Goal: Task Accomplishment & Management: Complete application form

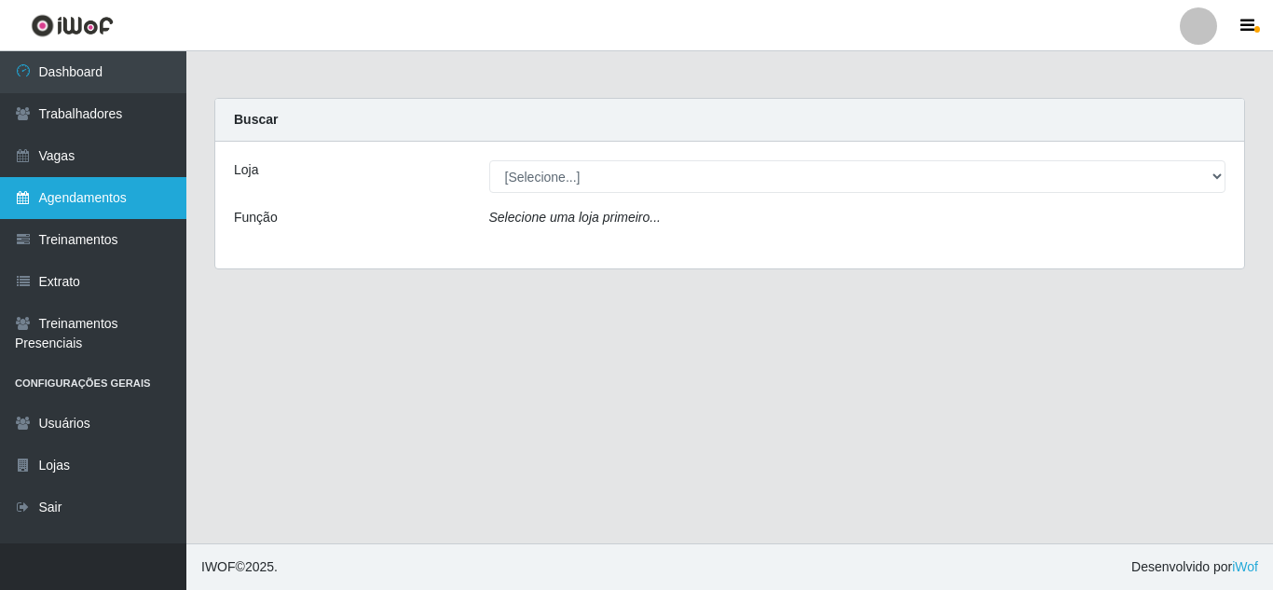
click at [66, 213] on link "Agendamentos" at bounding box center [93, 198] width 186 height 42
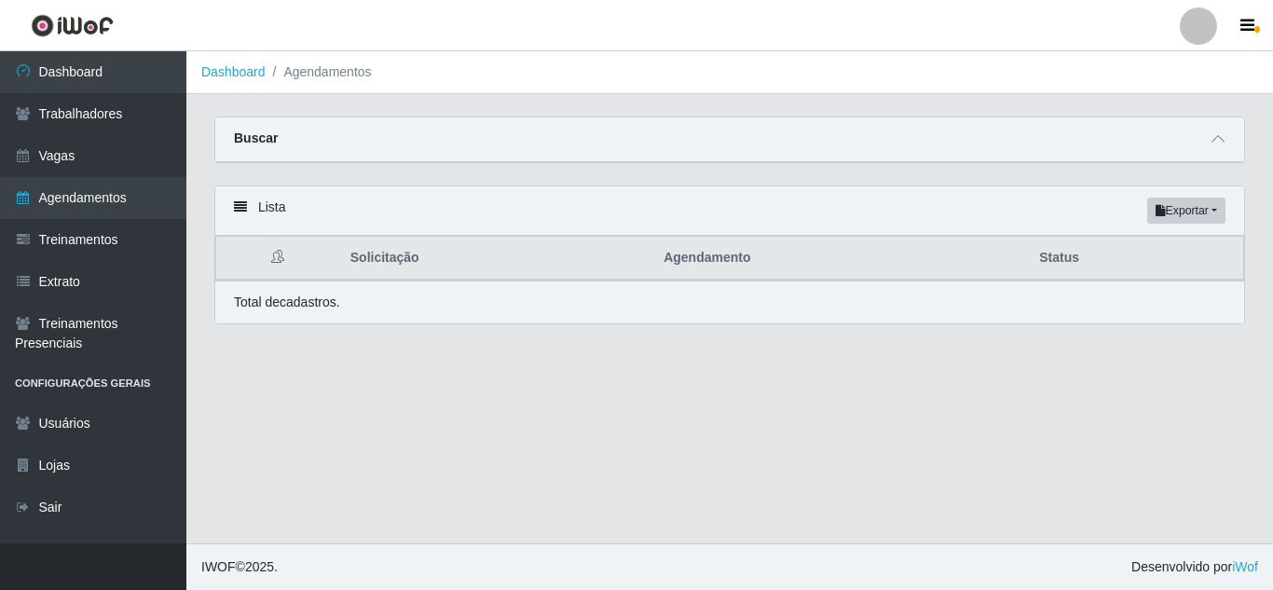
click at [237, 208] on icon at bounding box center [240, 206] width 13 height 13
click at [266, 134] on strong "Buscar" at bounding box center [256, 137] width 44 height 15
click at [1220, 143] on icon at bounding box center [1217, 138] width 13 height 13
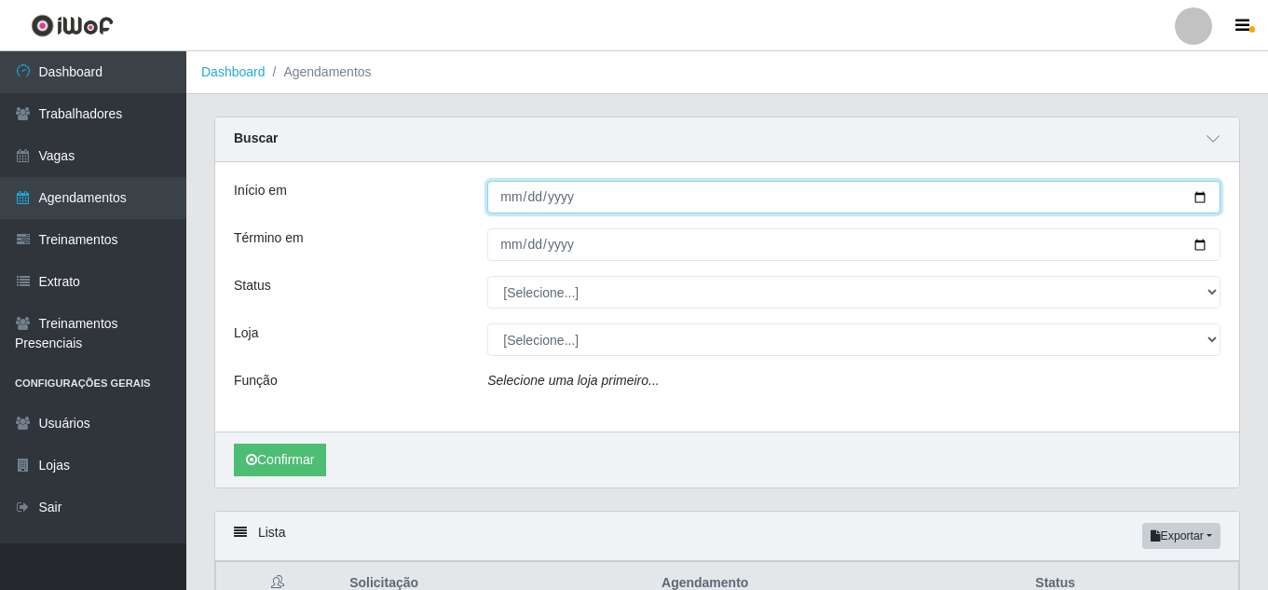
click at [1195, 192] on input "Início em" at bounding box center [853, 197] width 733 height 33
type input "[DATE]"
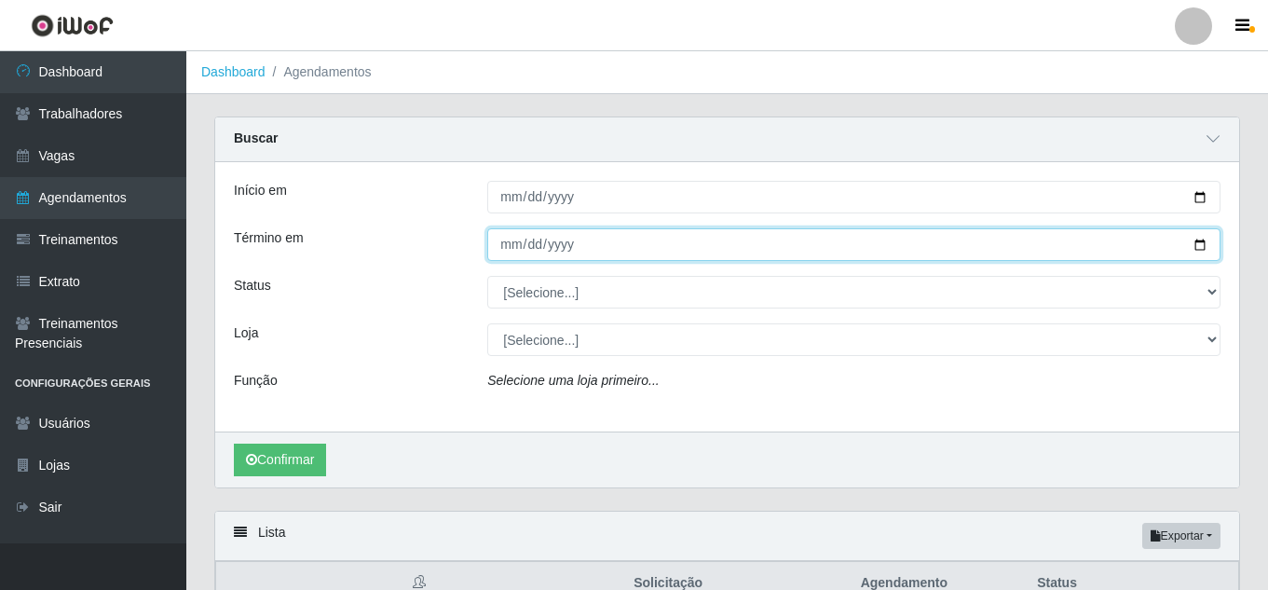
click at [1195, 252] on input "Término em" at bounding box center [853, 244] width 733 height 33
type input "[DATE]"
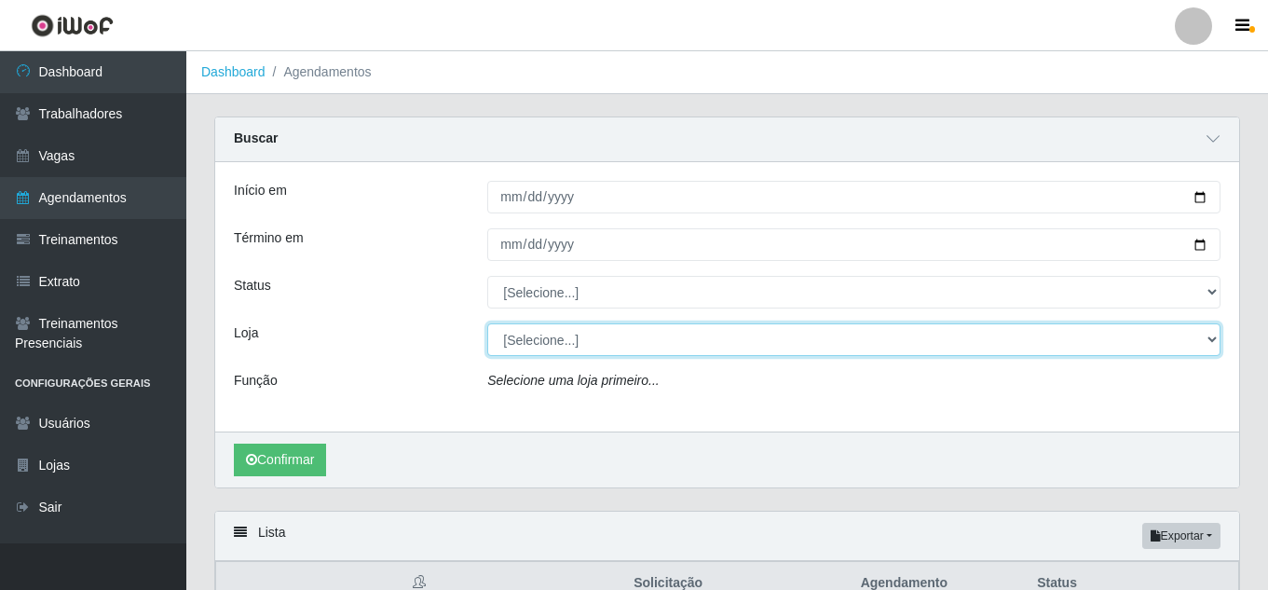
click at [589, 338] on select "[Selecione...] Sempre Tem - [GEOGRAPHIC_DATA]" at bounding box center [853, 339] width 733 height 33
select select "509"
click at [487, 324] on select "[Selecione...] Sempre Tem - [GEOGRAPHIC_DATA]" at bounding box center [853, 339] width 733 height 33
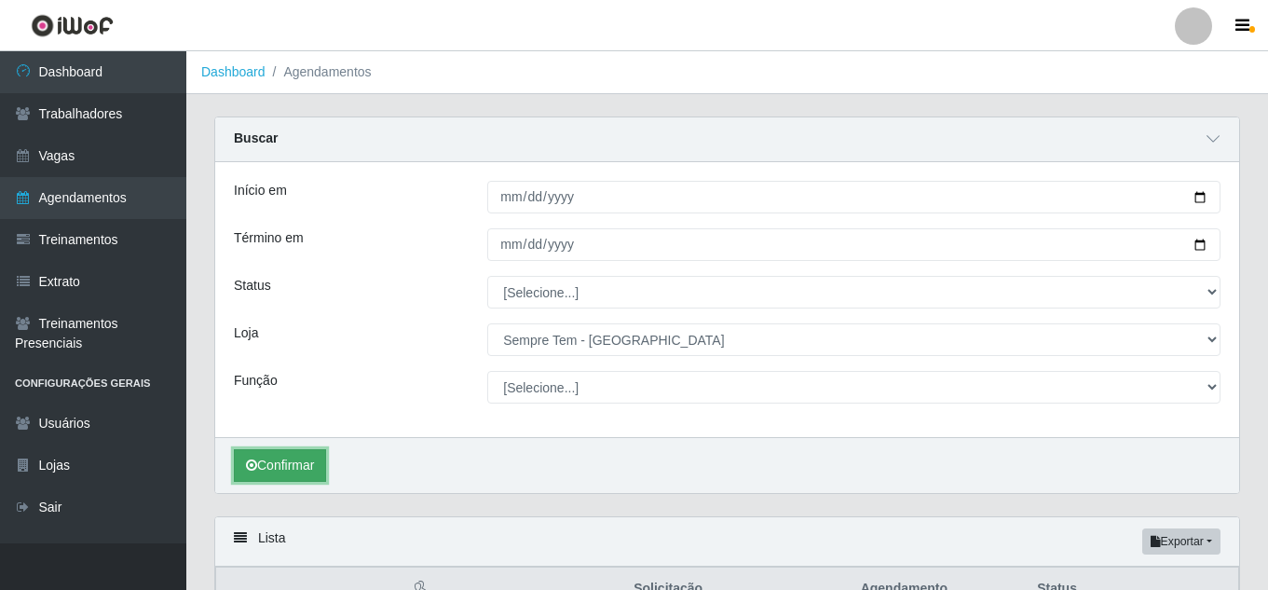
click at [310, 478] on button "Confirmar" at bounding box center [280, 465] width 92 height 33
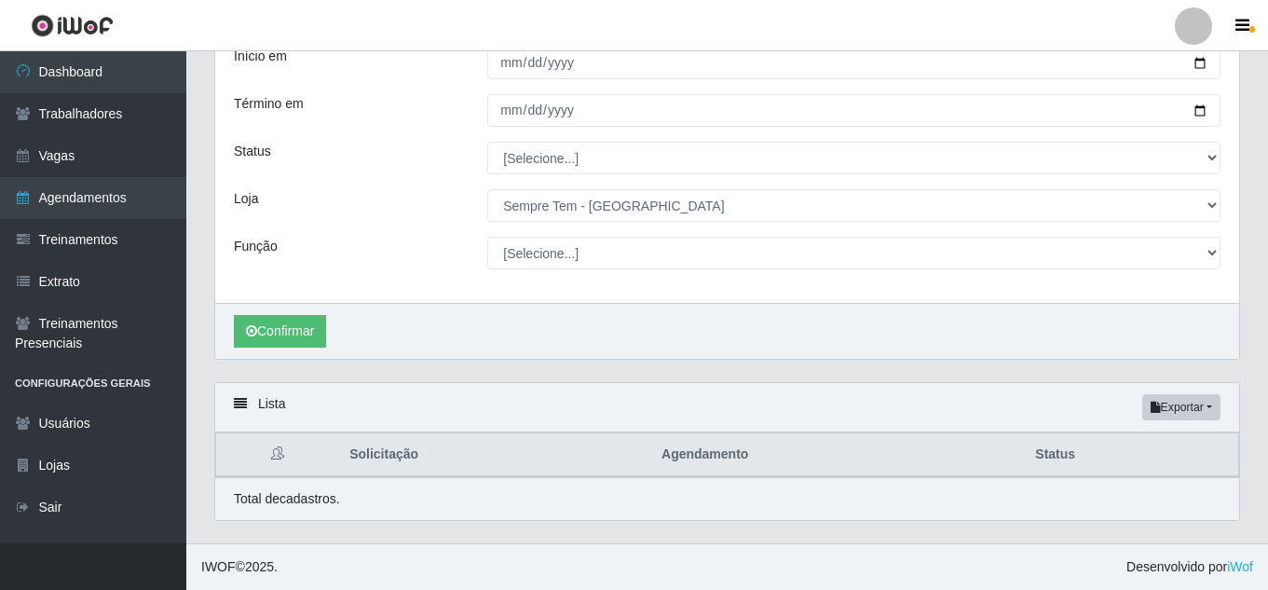
click at [341, 315] on div "Confirmar" at bounding box center [727, 331] width 1024 height 56
click at [319, 327] on button "Confirmar" at bounding box center [280, 331] width 92 height 33
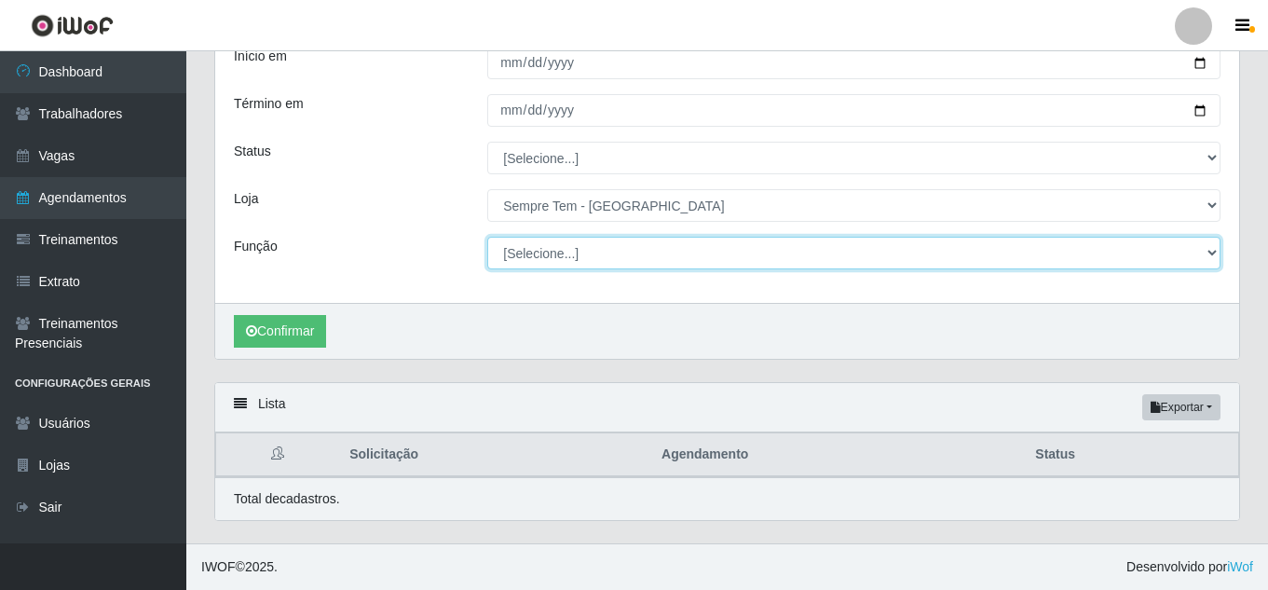
click at [596, 258] on select "[Selecione...] Embalador Embalador + Embalador ++ Repositor Repositor + Reposit…" at bounding box center [853, 253] width 733 height 33
click at [487, 237] on select "[Selecione...] Embalador Embalador + Embalador ++ Repositor Repositor + Reposit…" at bounding box center [853, 253] width 733 height 33
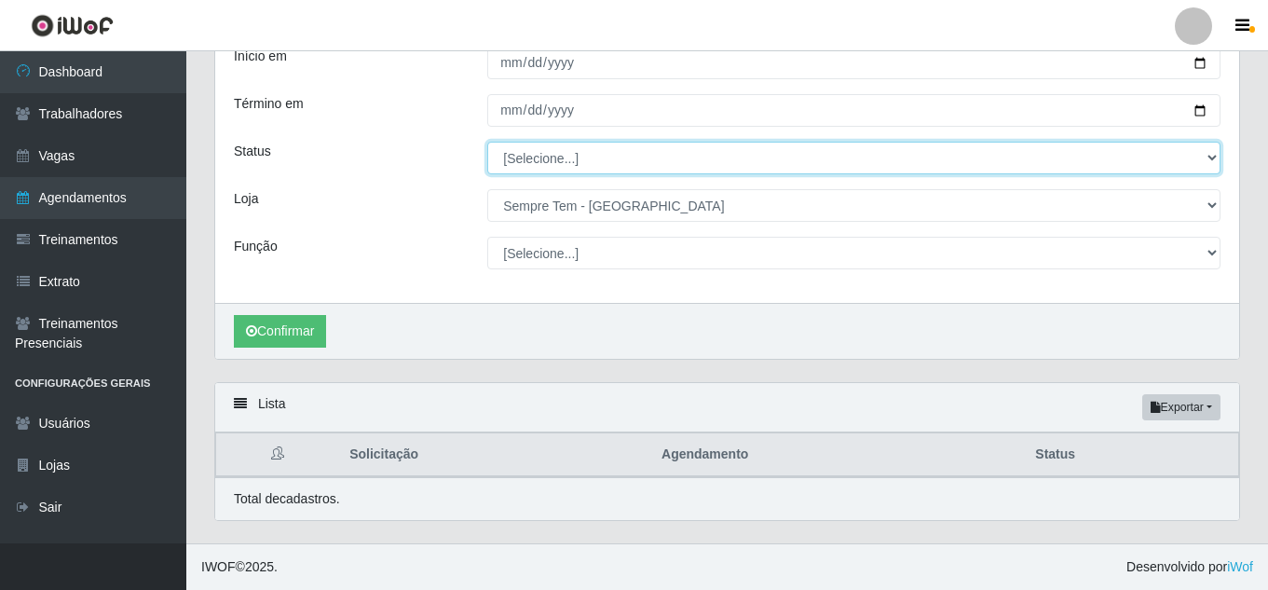
click at [581, 155] on select "[Selecione...] AGENDADO AGUARDANDO LIBERAR EM ANDAMENTO EM REVISÃO FINALIZADO C…" at bounding box center [853, 158] width 733 height 33
click at [487, 142] on select "[Selecione...] AGENDADO AGUARDANDO LIBERAR EM ANDAMENTO EM REVISÃO FINALIZADO C…" at bounding box center [853, 158] width 733 height 33
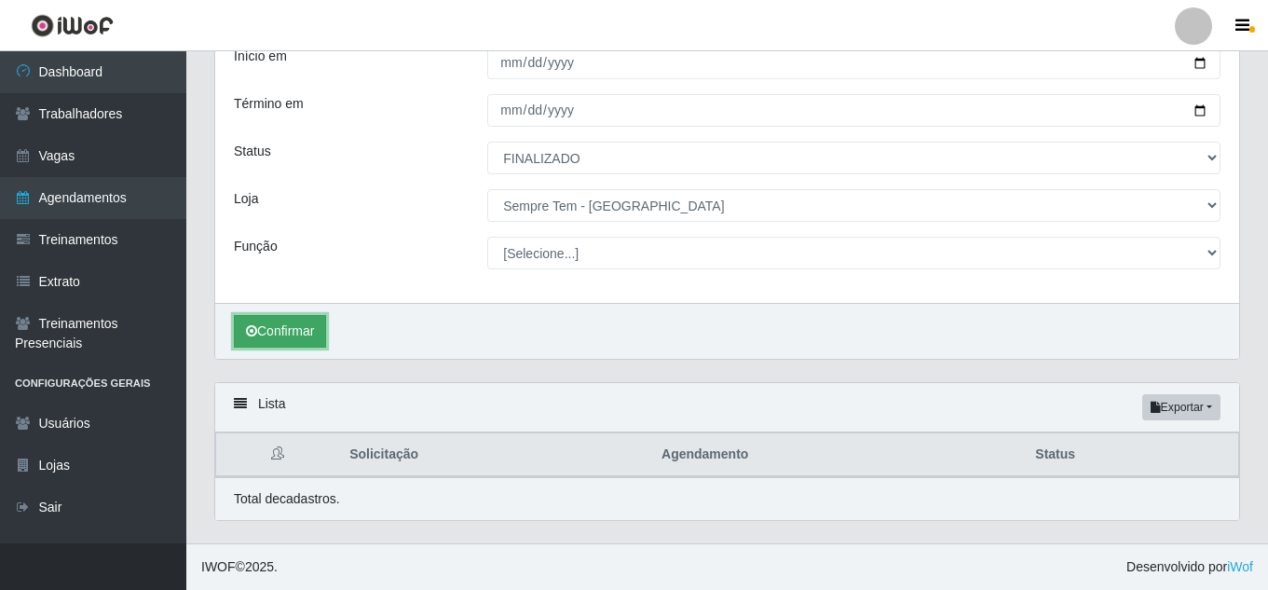
click at [319, 336] on button "Confirmar" at bounding box center [280, 331] width 92 height 33
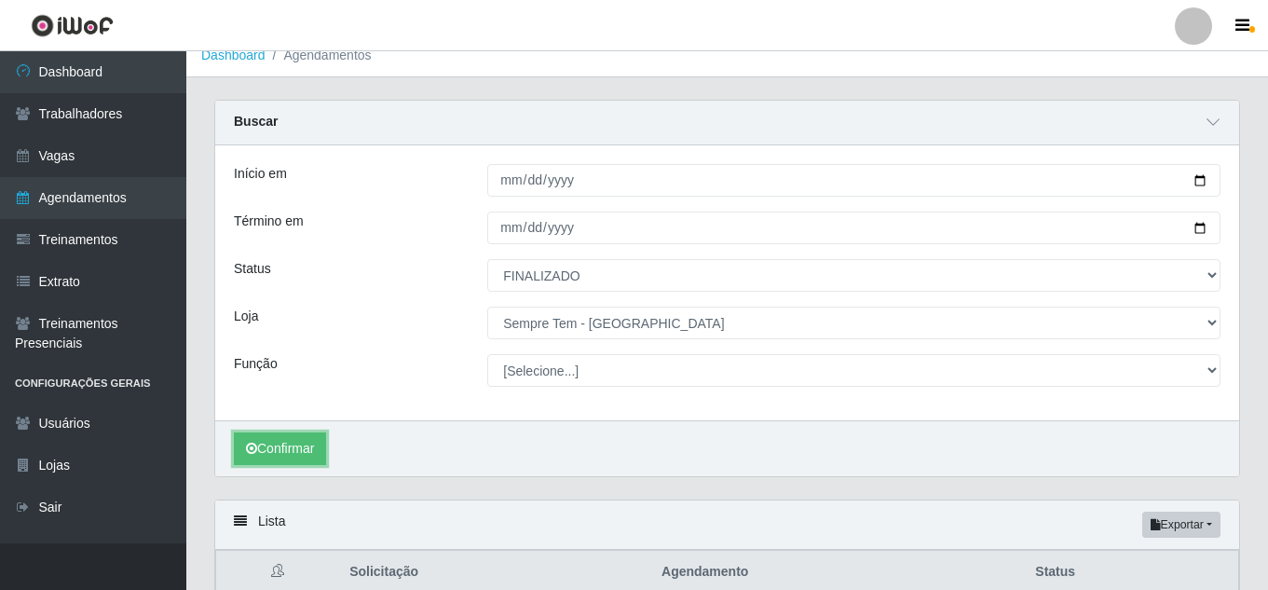
scroll to position [18, 0]
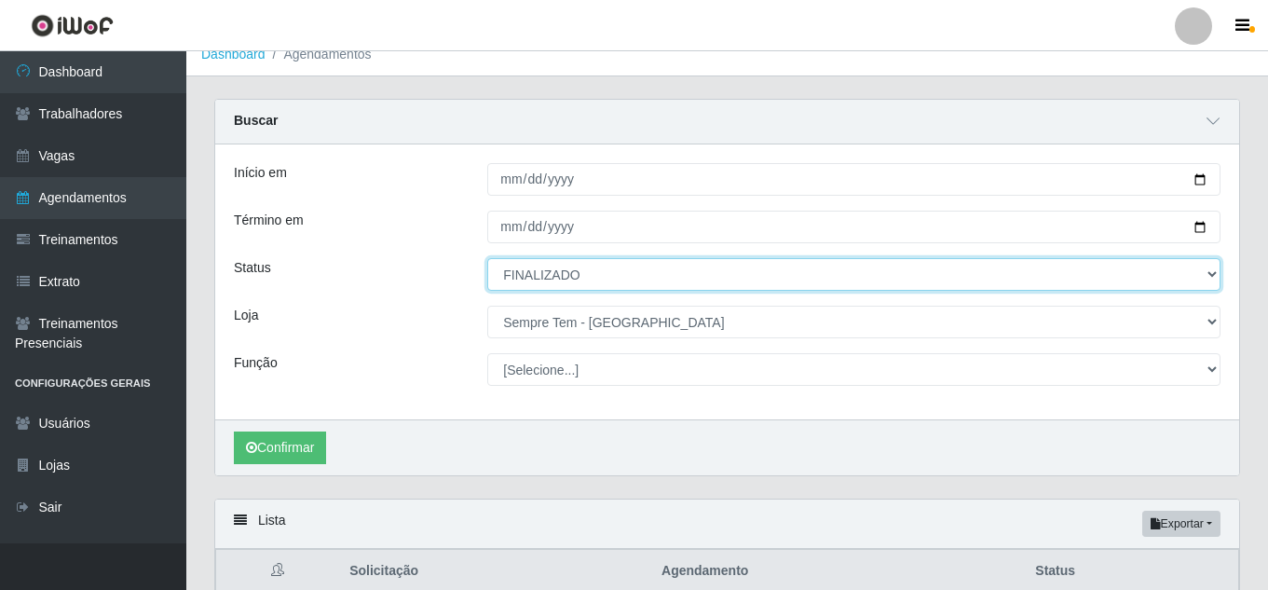
click at [786, 289] on select "[Selecione...] AGENDADO AGUARDANDO LIBERAR EM ANDAMENTO EM REVISÃO FINALIZADO C…" at bounding box center [853, 274] width 733 height 33
click at [487, 259] on select "[Selecione...] AGENDADO AGUARDANDO LIBERAR EM ANDAMENTO EM REVISÃO FINALIZADO C…" at bounding box center [853, 274] width 733 height 33
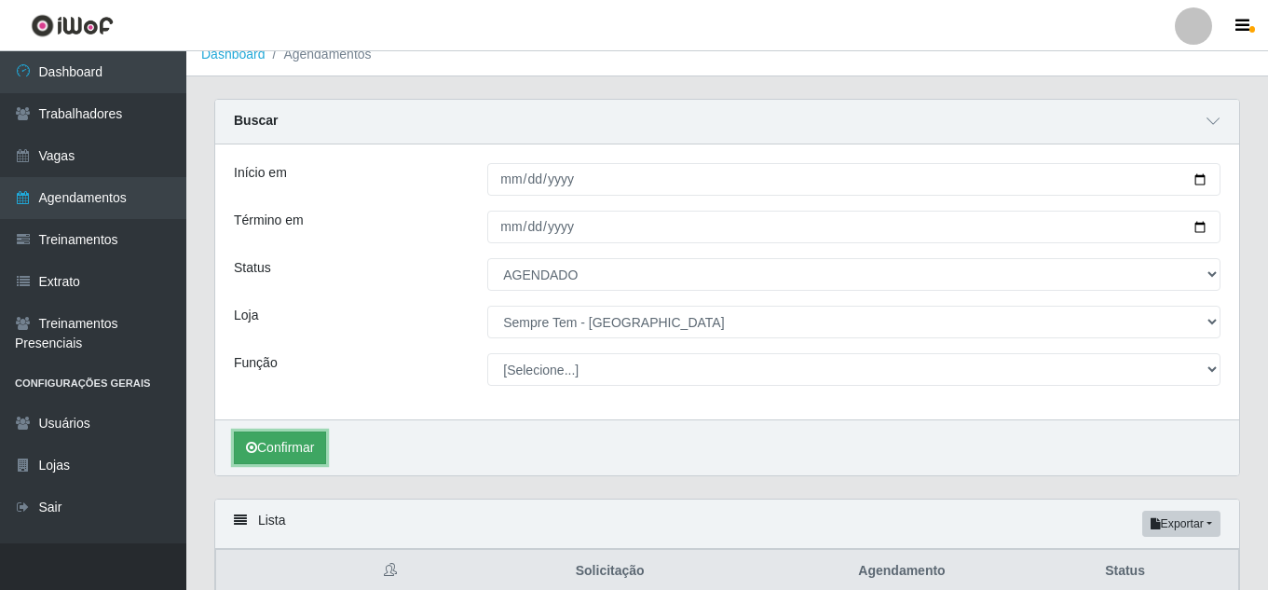
click at [270, 462] on button "Confirmar" at bounding box center [280, 447] width 92 height 33
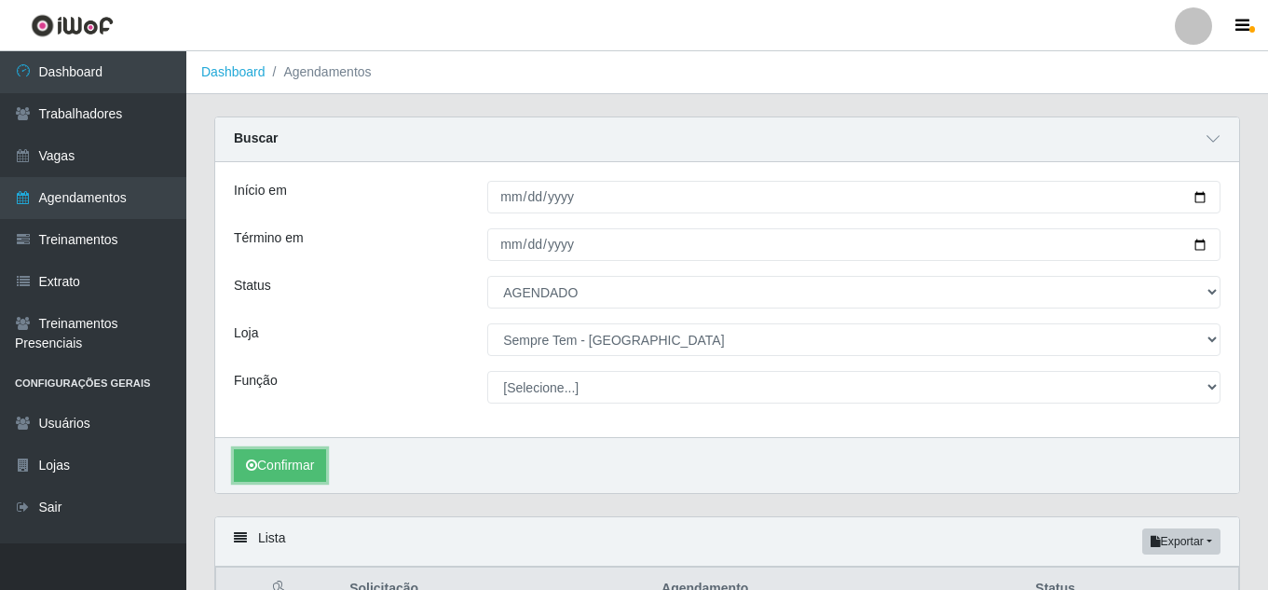
scroll to position [135, 0]
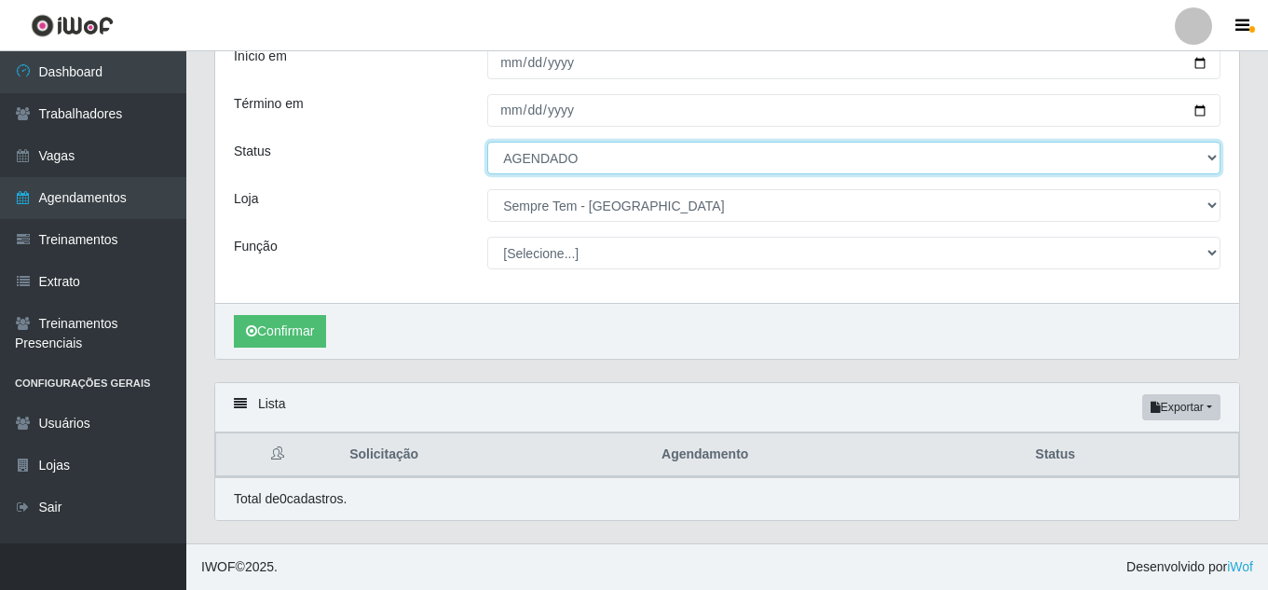
click at [688, 145] on select "[Selecione...] AGENDADO AGUARDANDO LIBERAR EM ANDAMENTO EM REVISÃO FINALIZADO C…" at bounding box center [853, 158] width 733 height 33
click at [487, 142] on select "[Selecione...] AGENDADO AGUARDANDO LIBERAR EM ANDAMENTO EM REVISÃO FINALIZADO C…" at bounding box center [853, 158] width 733 height 33
click at [642, 171] on select "[Selecione...] AGENDADO AGUARDANDO LIBERAR EM ANDAMENTO EM REVISÃO FINALIZADO C…" at bounding box center [853, 158] width 733 height 33
select select "FINALIZADO"
click at [487, 142] on select "[Selecione...] AGENDADO AGUARDANDO LIBERAR EM ANDAMENTO EM REVISÃO FINALIZADO C…" at bounding box center [853, 158] width 733 height 33
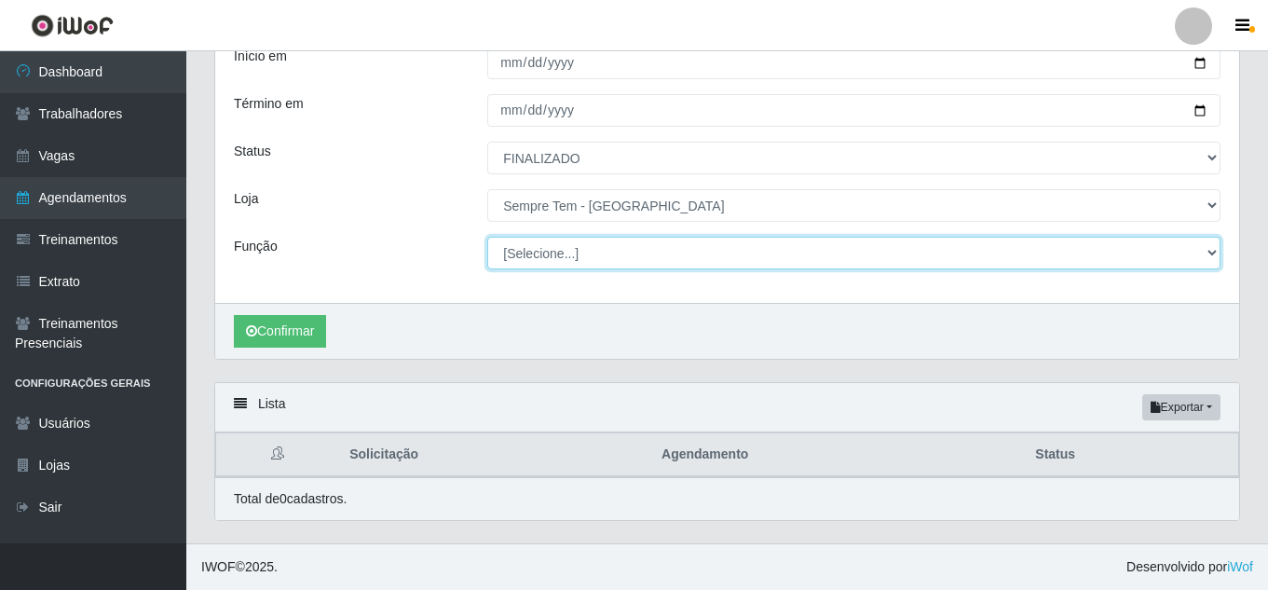
click at [586, 255] on select "[Selecione...] Embalador Embalador + Embalador ++ Repositor Repositor + Reposit…" at bounding box center [853, 253] width 733 height 33
select select "1"
click at [487, 237] on select "[Selecione...] Embalador Embalador + Embalador ++ Repositor Repositor + Reposit…" at bounding box center [853, 253] width 733 height 33
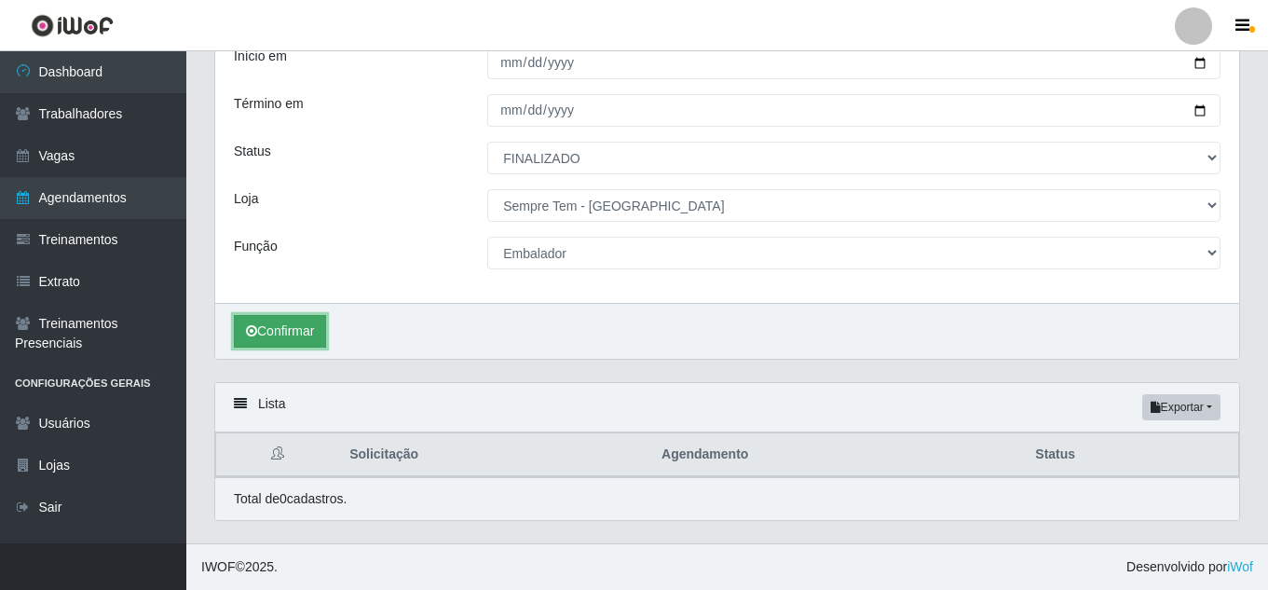
click at [307, 345] on button "Confirmar" at bounding box center [280, 331] width 92 height 33
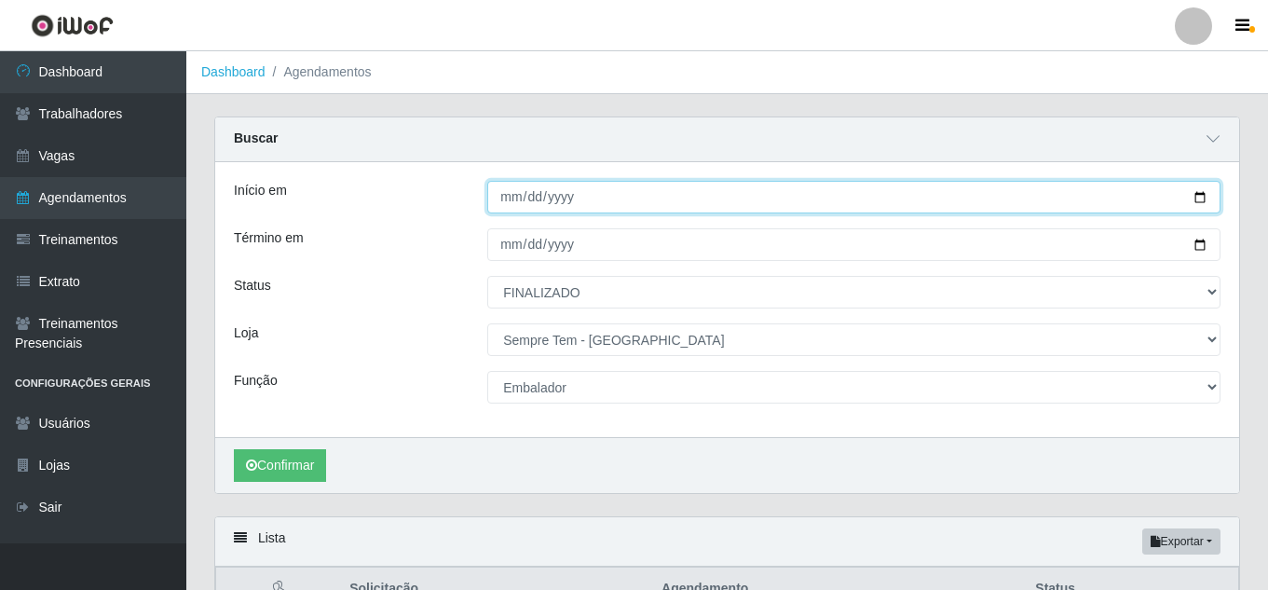
click at [1203, 195] on input "[DATE]" at bounding box center [853, 197] width 733 height 33
click at [1215, 198] on input "[DATE]" at bounding box center [853, 197] width 733 height 33
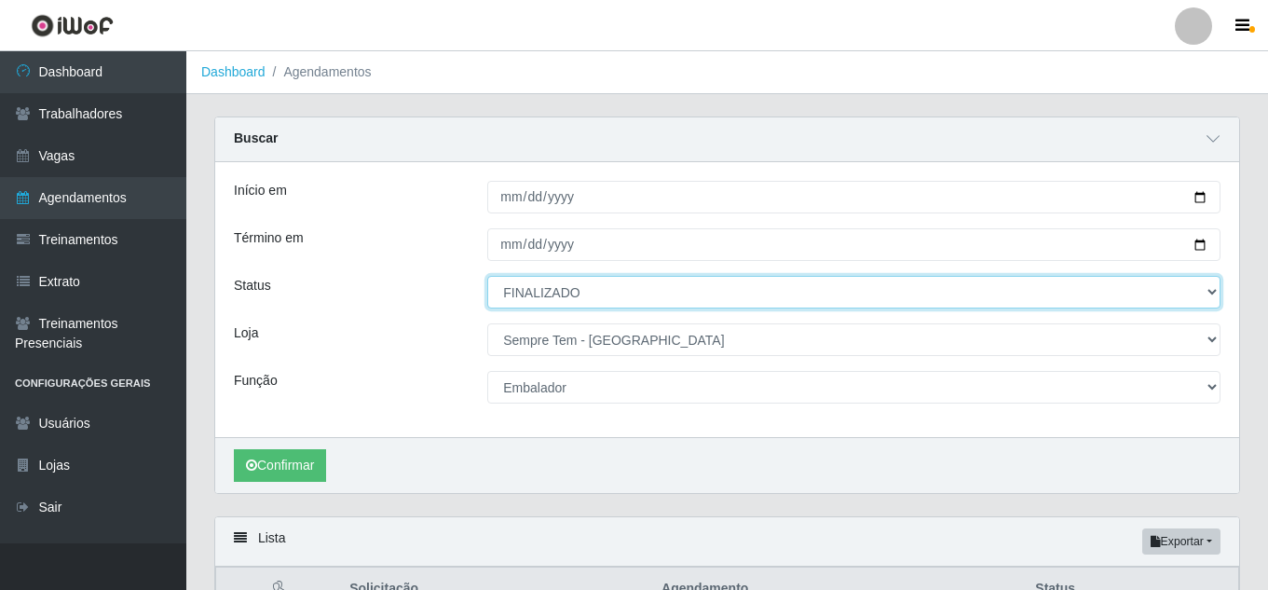
click at [711, 294] on select "[Selecione...] AGENDADO AGUARDANDO LIBERAR EM ANDAMENTO EM REVISÃO FINALIZADO C…" at bounding box center [853, 292] width 733 height 33
select select "[Selecione...]"
click at [487, 277] on select "[Selecione...] AGENDADO AGUARDANDO LIBERAR EM ANDAMENTO EM REVISÃO FINALIZADO C…" at bounding box center [853, 292] width 733 height 33
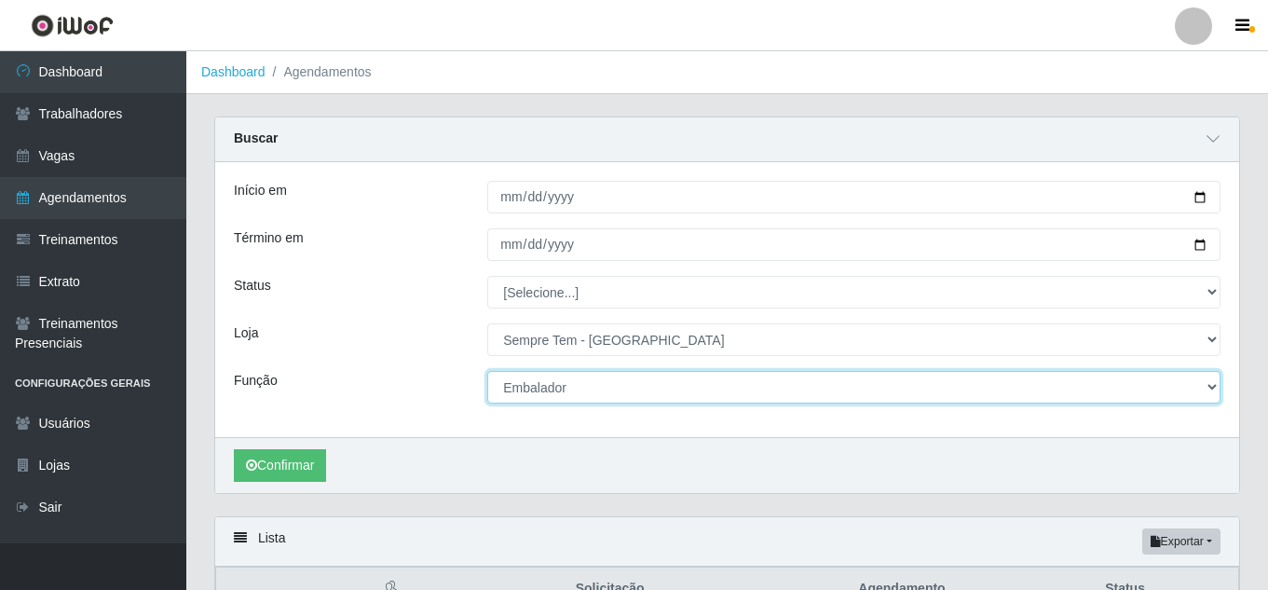
click at [626, 376] on select "[Selecione...] Embalador Embalador + Embalador ++ Repositor Repositor + Reposit…" at bounding box center [853, 387] width 733 height 33
select select "[Selecione...]"
click at [487, 372] on select "[Selecione...] Embalador Embalador + Embalador ++ Repositor Repositor + Reposit…" at bounding box center [853, 387] width 733 height 33
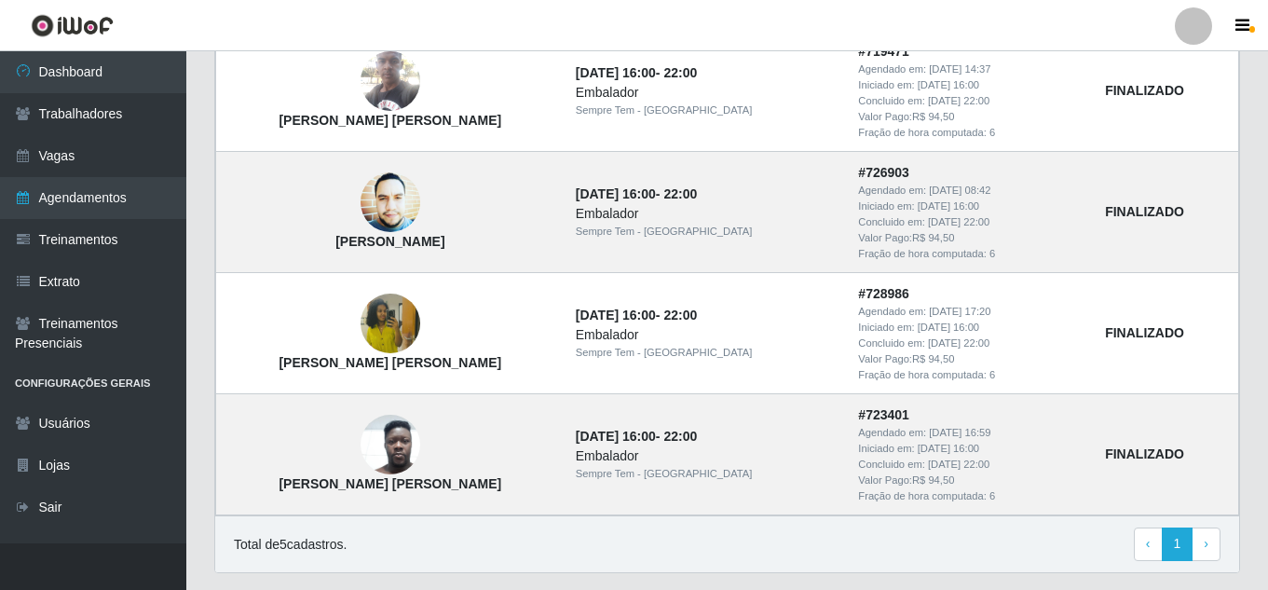
scroll to position [710, 0]
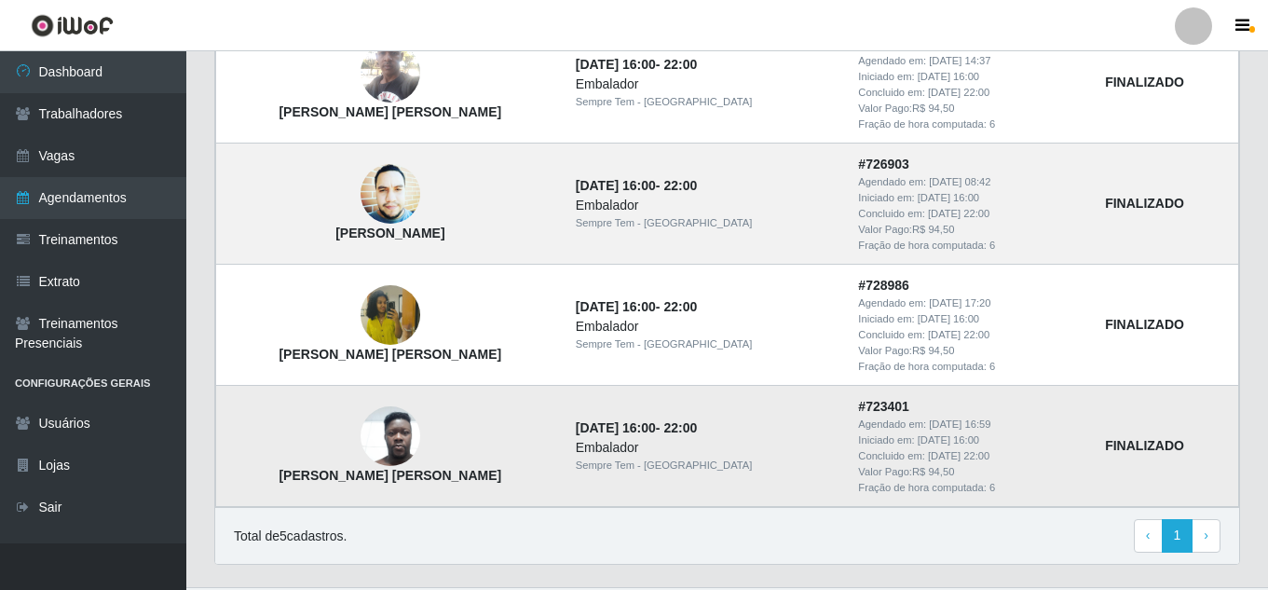
click at [565, 409] on td "[DATE] 16:00 - 22:00 Embalador Sempre Tem - [GEOGRAPHIC_DATA]" at bounding box center [706, 446] width 283 height 121
drag, startPoint x: 590, startPoint y: 424, endPoint x: 493, endPoint y: 419, distance: 97.0
click at [493, 419] on td "[PERSON_NAME] [PERSON_NAME]" at bounding box center [390, 446] width 348 height 121
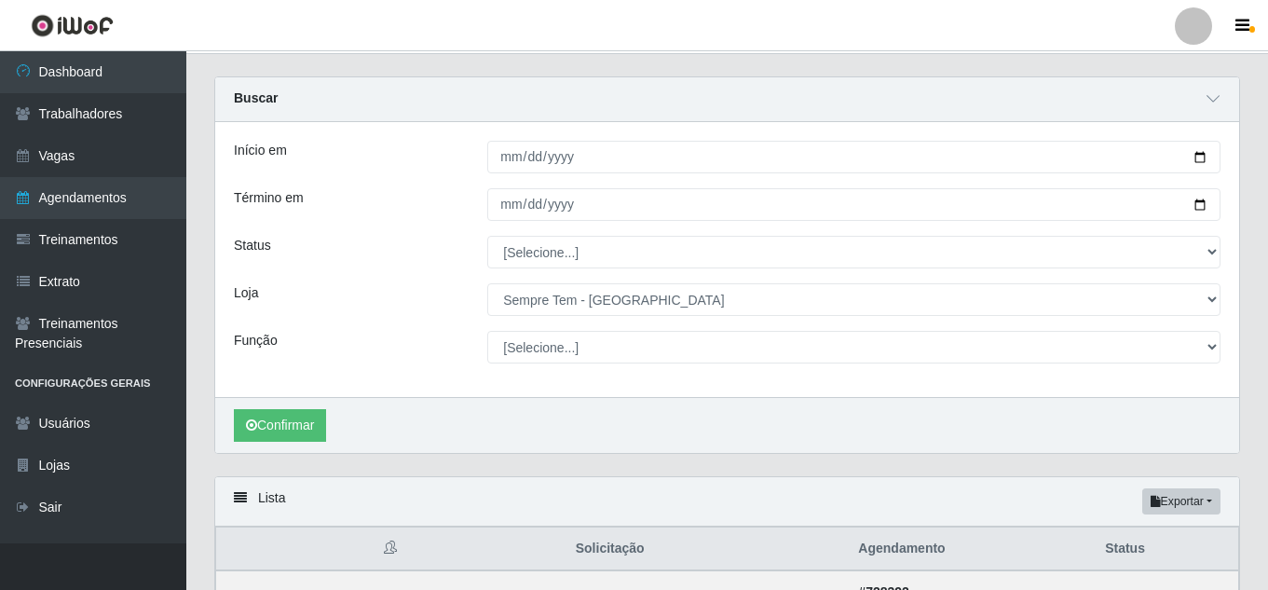
scroll to position [25, 0]
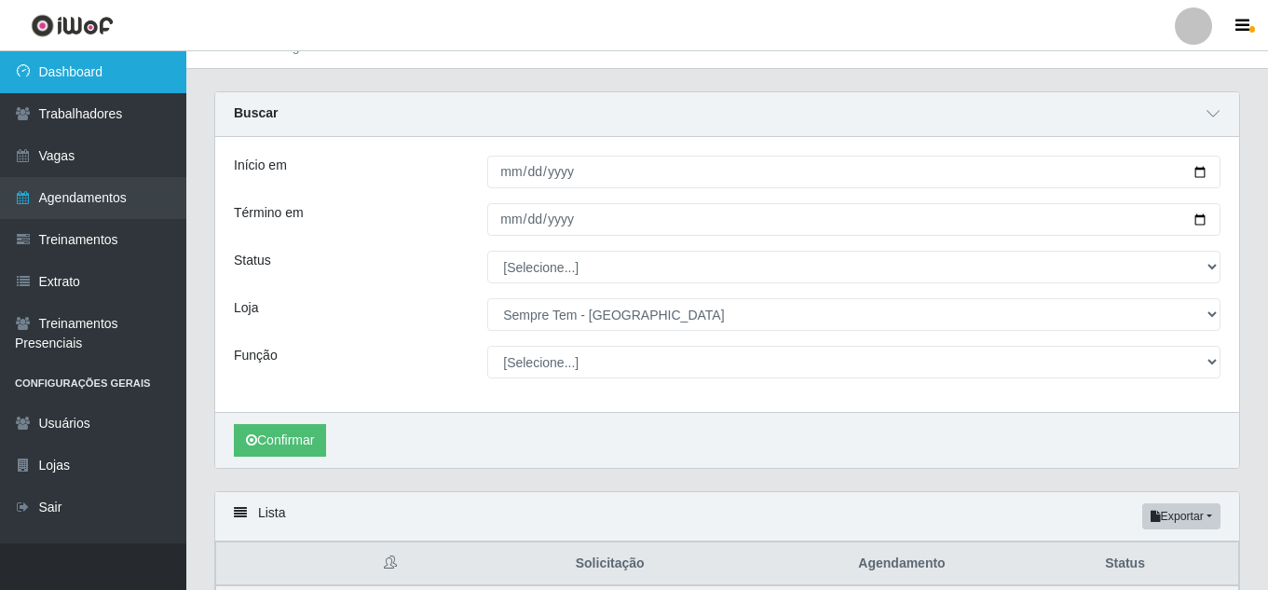
click at [95, 73] on link "Dashboard" at bounding box center [93, 72] width 186 height 42
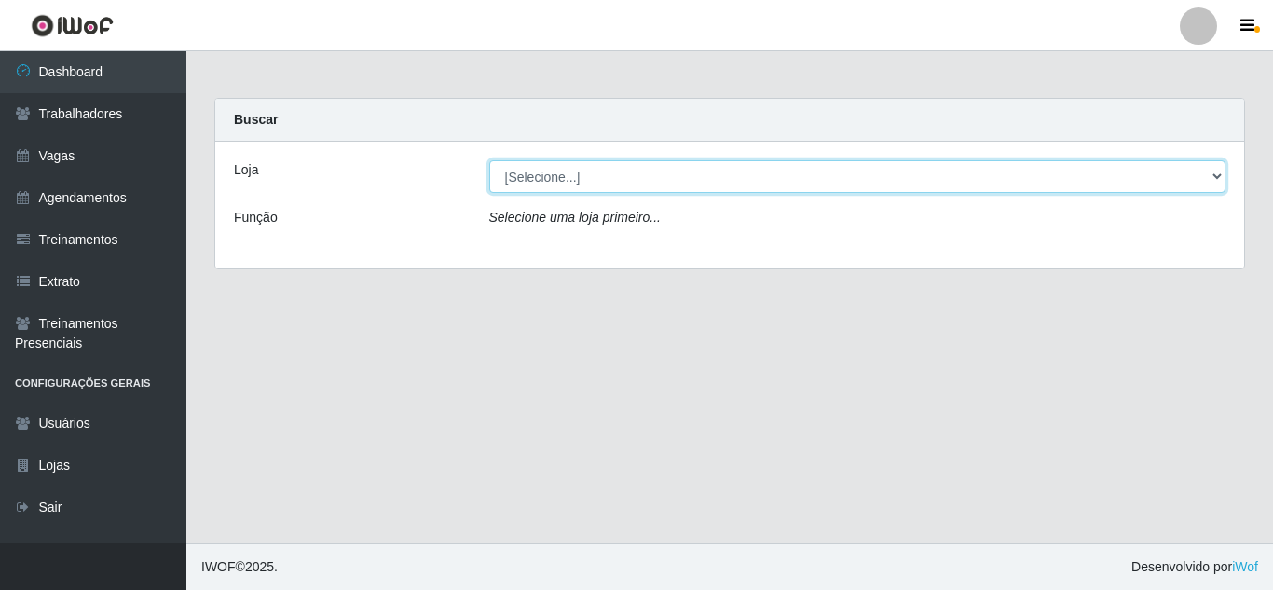
drag, startPoint x: 670, startPoint y: 171, endPoint x: 603, endPoint y: 165, distance: 67.3
click at [603, 165] on select "[Selecione...] Sempre Tem - [GEOGRAPHIC_DATA]" at bounding box center [857, 176] width 737 height 33
select select "509"
click at [489, 160] on select "[Selecione...] Sempre Tem - [GEOGRAPHIC_DATA]" at bounding box center [857, 176] width 737 height 33
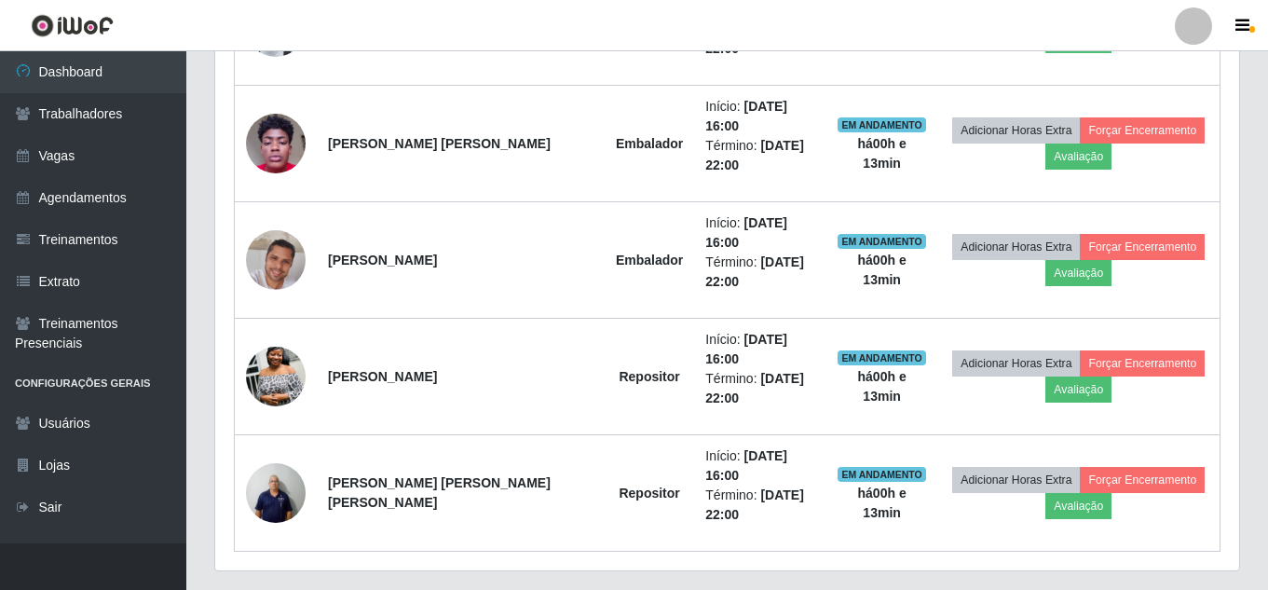
scroll to position [1015, 0]
